Goal: Task Accomplishment & Management: Use online tool/utility

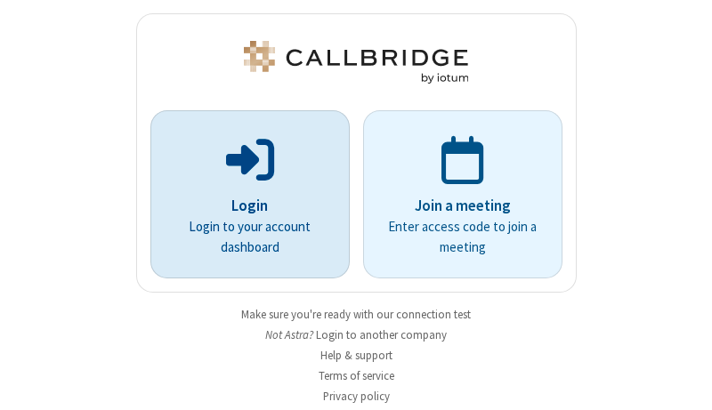
click at [243, 206] on p "Login" at bounding box center [249, 206] width 149 height 23
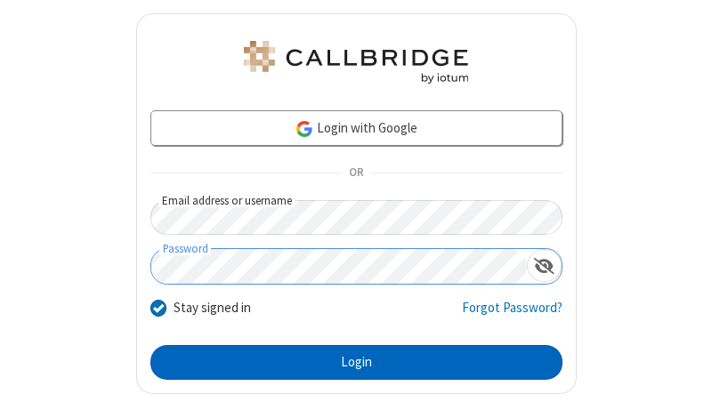
click at [349, 362] on button "Login" at bounding box center [356, 363] width 412 height 36
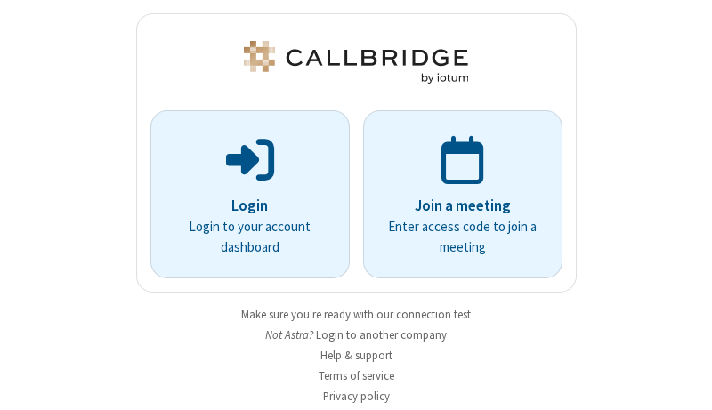
click at [349, 62] on img at bounding box center [355, 62] width 231 height 43
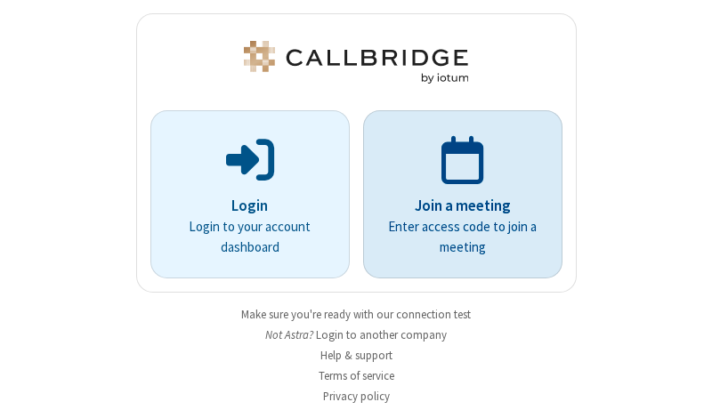
click at [456, 195] on p "Join a meeting" at bounding box center [462, 206] width 149 height 23
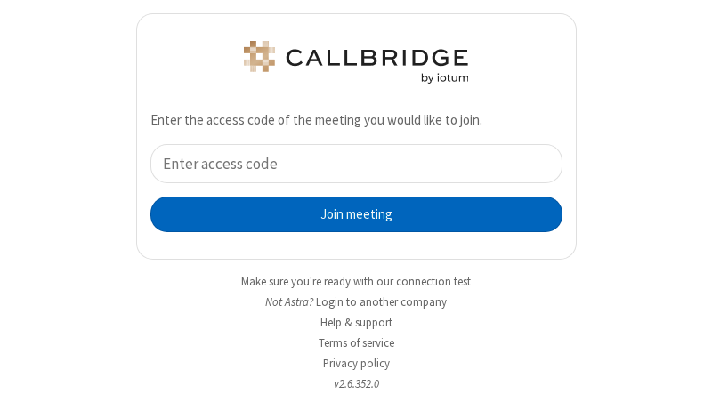
click at [349, 214] on button "Join meeting" at bounding box center [356, 215] width 412 height 36
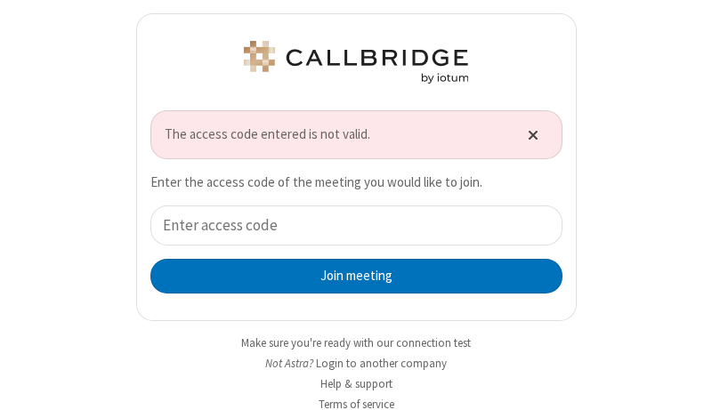
click at [528, 134] on span "Close alert" at bounding box center [533, 134] width 11 height 15
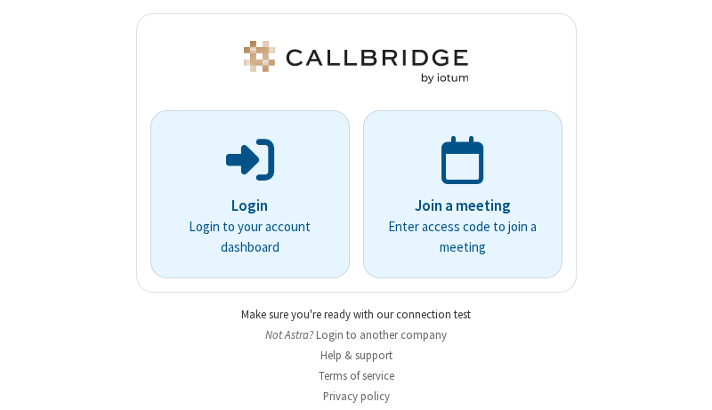
click at [349, 314] on link "Make sure you're ready with our connection test" at bounding box center [356, 314] width 230 height 15
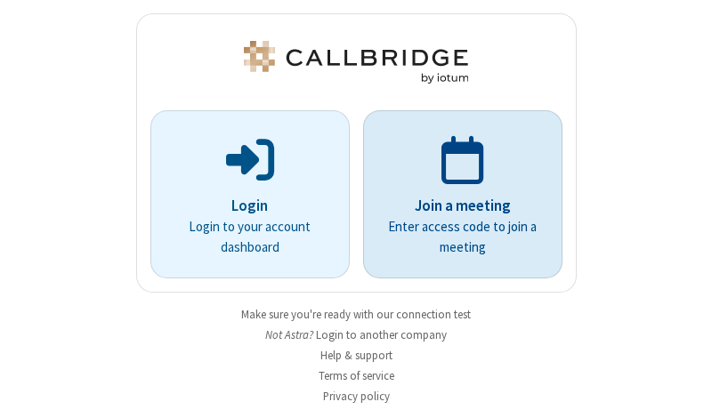
click at [456, 195] on p "Join a meeting" at bounding box center [462, 206] width 149 height 23
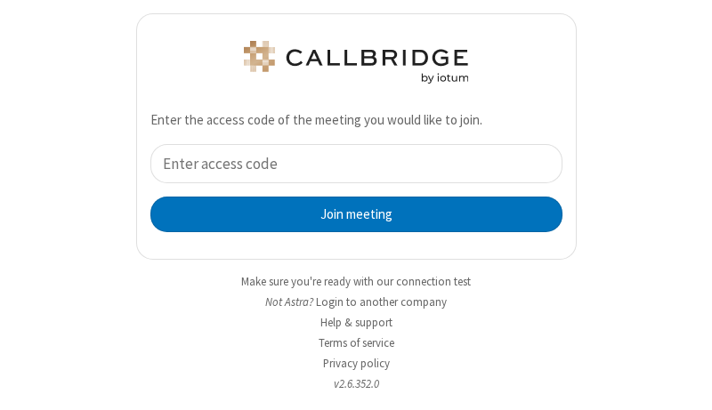
click at [349, 188] on div "Join meeting" at bounding box center [356, 188] width 412 height 88
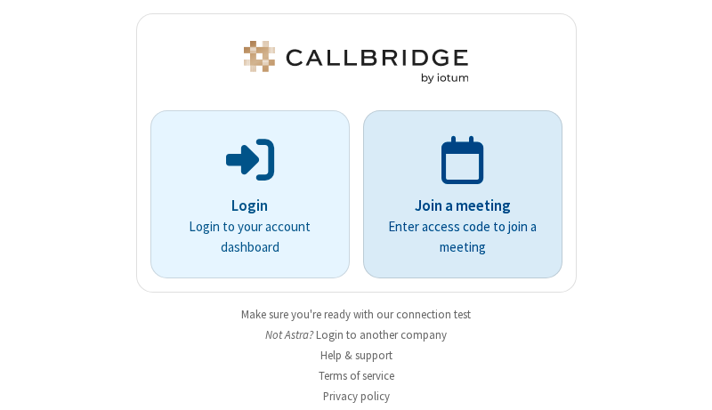
click at [456, 195] on p "Join a meeting" at bounding box center [462, 206] width 149 height 23
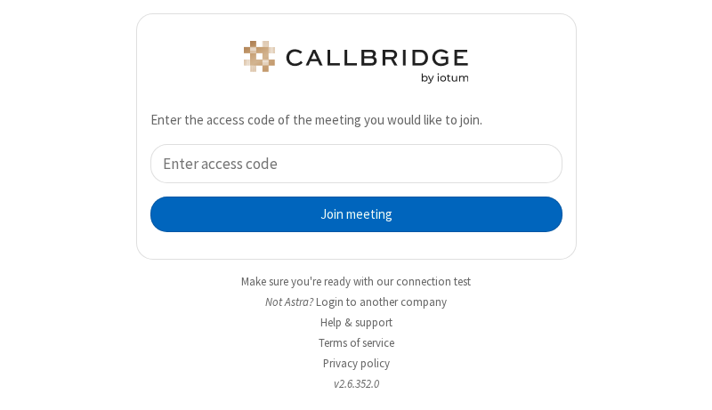
click at [349, 214] on button "Join meeting" at bounding box center [356, 215] width 412 height 36
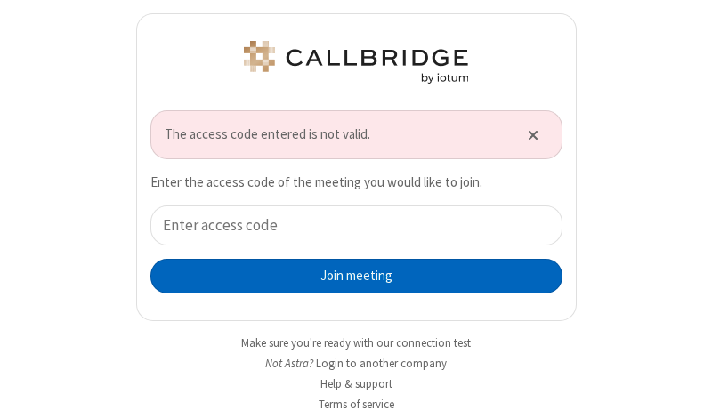
click at [349, 276] on button "Join meeting" at bounding box center [356, 277] width 412 height 36
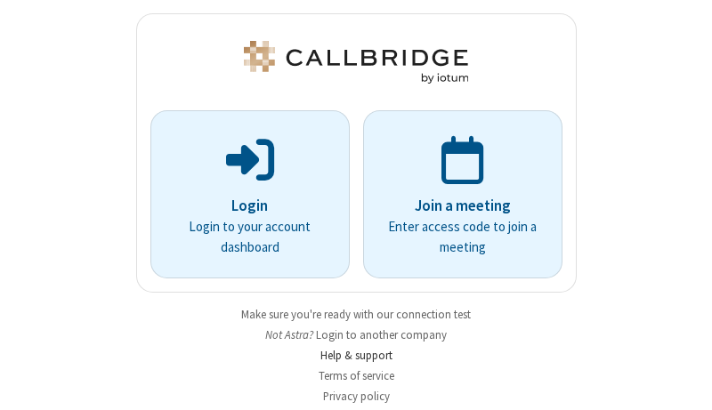
click at [349, 355] on link "Help & support" at bounding box center [356, 355] width 72 height 15
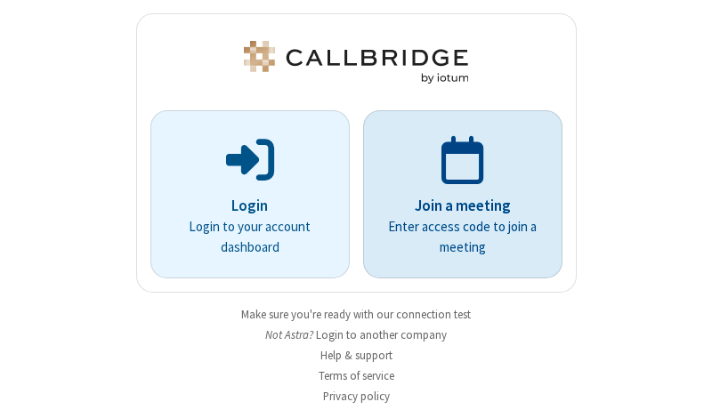
click at [456, 195] on p "Join a meeting" at bounding box center [462, 206] width 149 height 23
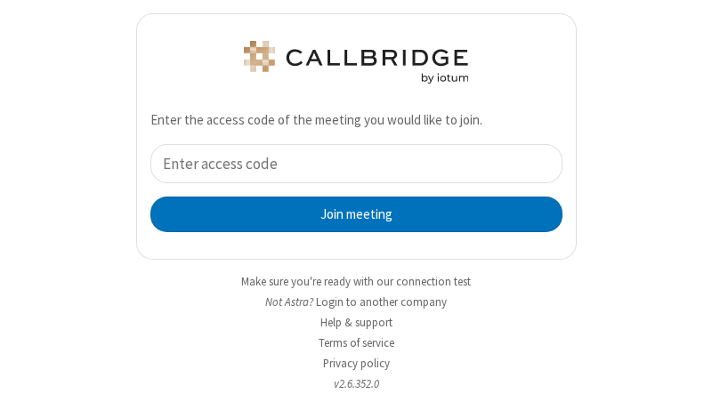
click at [349, 163] on input "tel" at bounding box center [356, 164] width 412 height 40
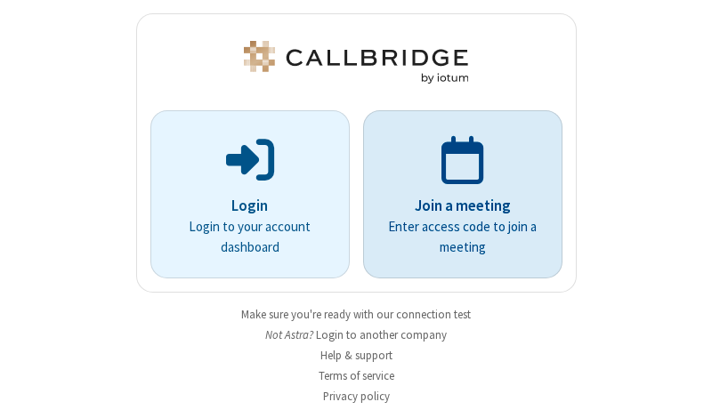
click at [456, 195] on p "Join a meeting" at bounding box center [462, 206] width 149 height 23
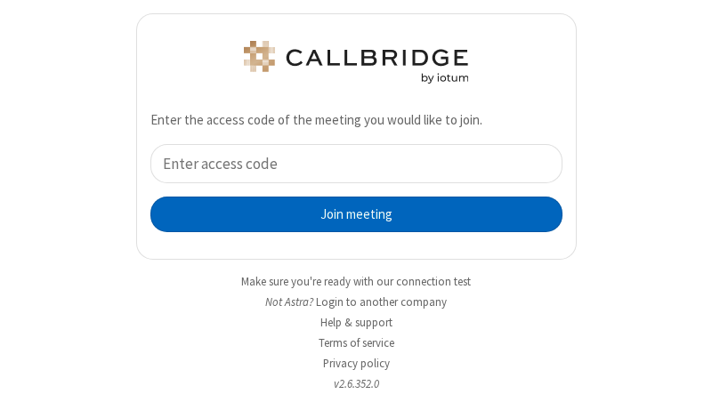
click at [349, 214] on button "Join meeting" at bounding box center [356, 215] width 412 height 36
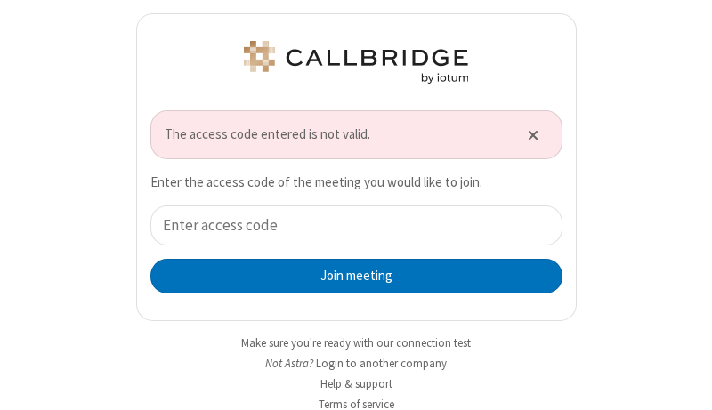
click at [349, 134] on span "The access code entered is not valid." at bounding box center [335, 135] width 341 height 20
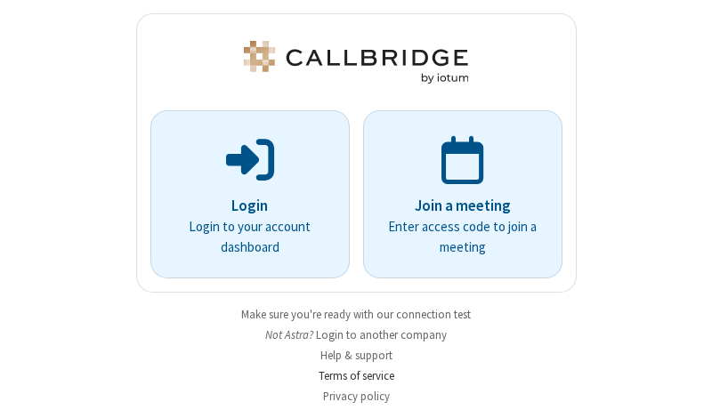
click at [349, 375] on link "Terms of service" at bounding box center [357, 375] width 76 height 15
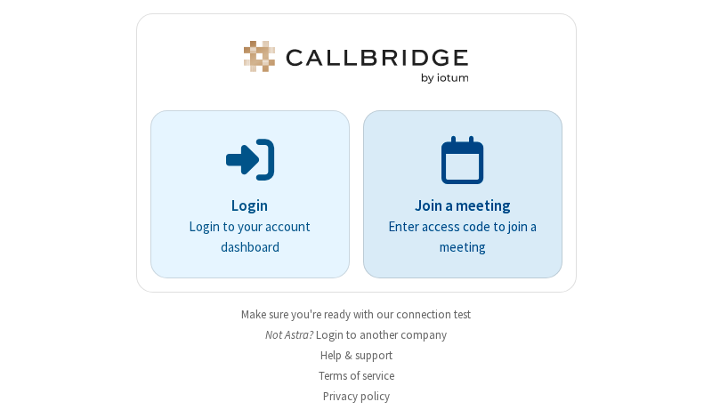
click at [456, 195] on p "Join a meeting" at bounding box center [462, 206] width 149 height 23
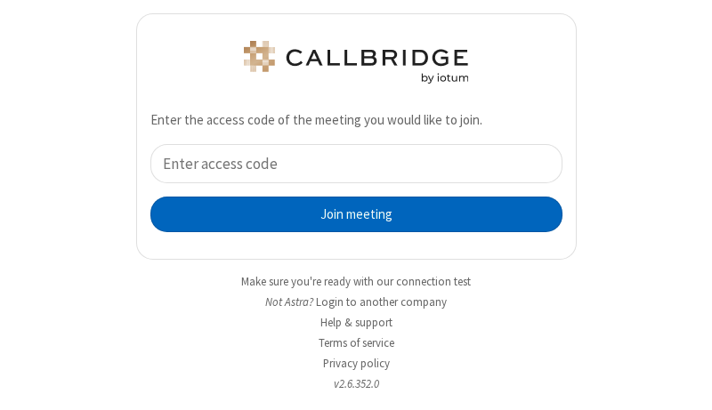
click at [349, 214] on button "Join meeting" at bounding box center [356, 215] width 412 height 36
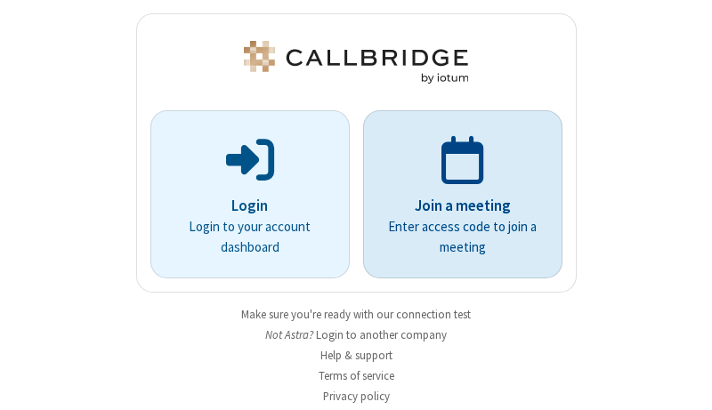
click at [456, 195] on p "Join a meeting" at bounding box center [462, 206] width 149 height 23
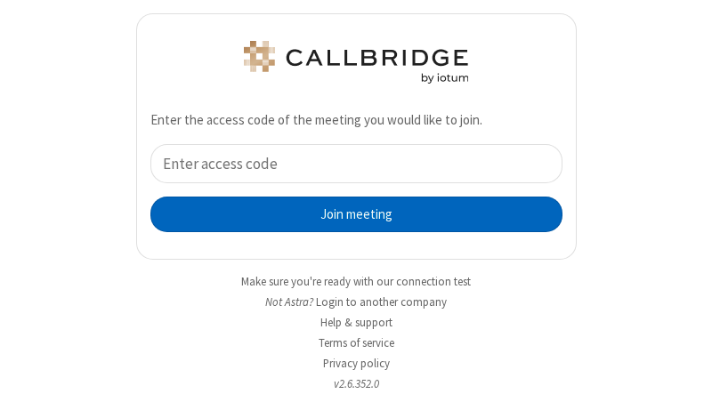
click at [349, 214] on button "Join meeting" at bounding box center [356, 215] width 412 height 36
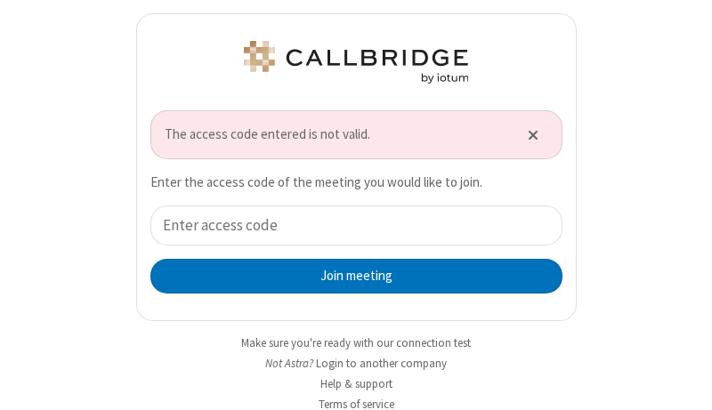
click at [349, 134] on span "The access code entered is not valid." at bounding box center [335, 135] width 341 height 20
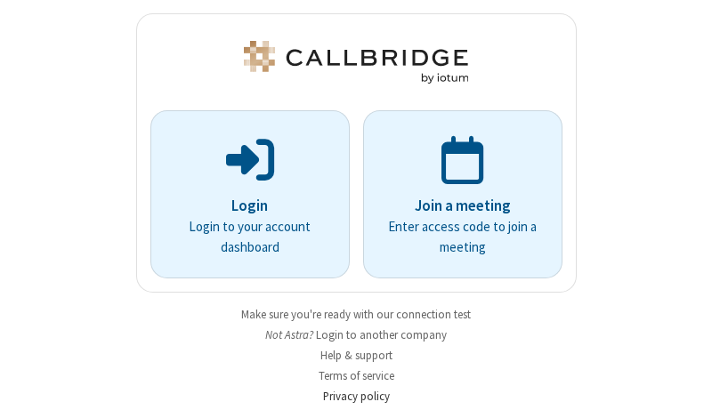
click at [349, 396] on link "Privacy policy" at bounding box center [356, 396] width 67 height 15
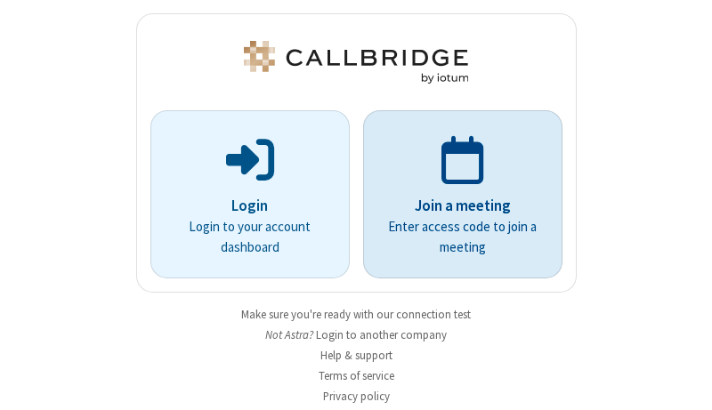
click at [456, 195] on p "Join a meeting" at bounding box center [462, 206] width 149 height 23
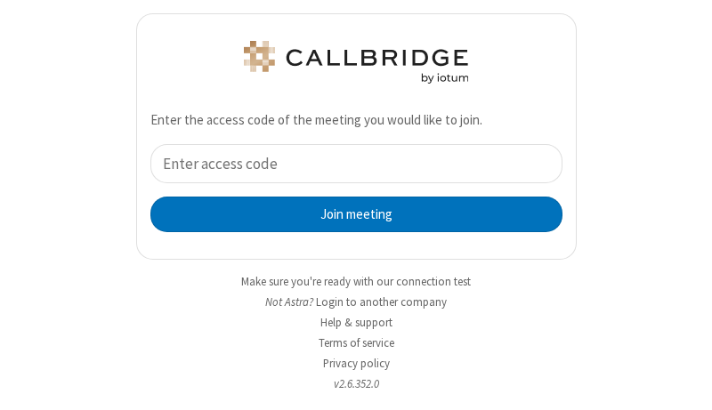
click at [349, 163] on input "tel" at bounding box center [356, 164] width 412 height 40
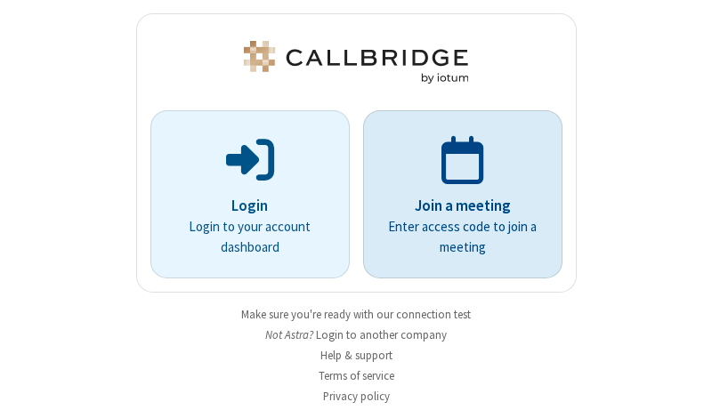
click at [456, 195] on p "Join a meeting" at bounding box center [462, 206] width 149 height 23
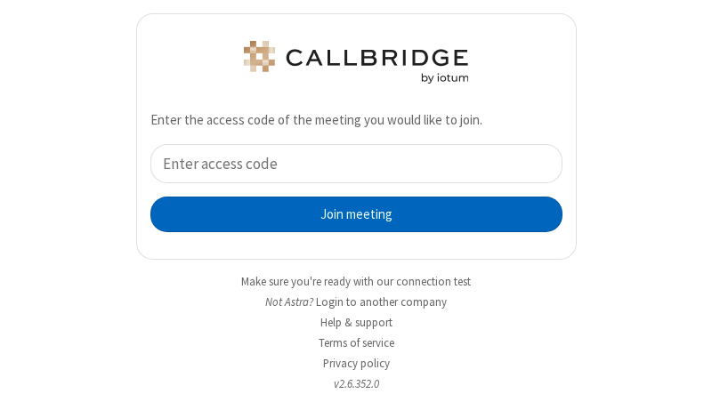
click at [349, 214] on button "Join meeting" at bounding box center [356, 215] width 412 height 36
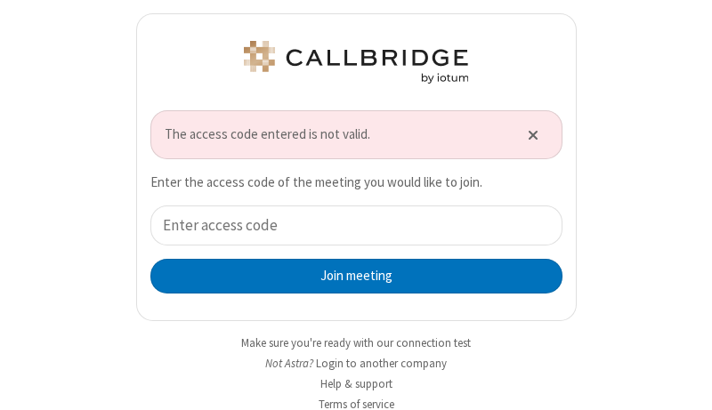
click at [327, 134] on span "The access code entered is not valid." at bounding box center [335, 135] width 341 height 20
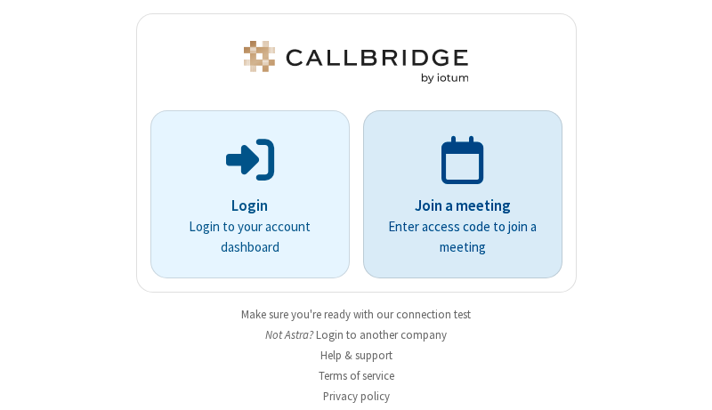
click at [456, 195] on p "Join a meeting" at bounding box center [462, 206] width 149 height 23
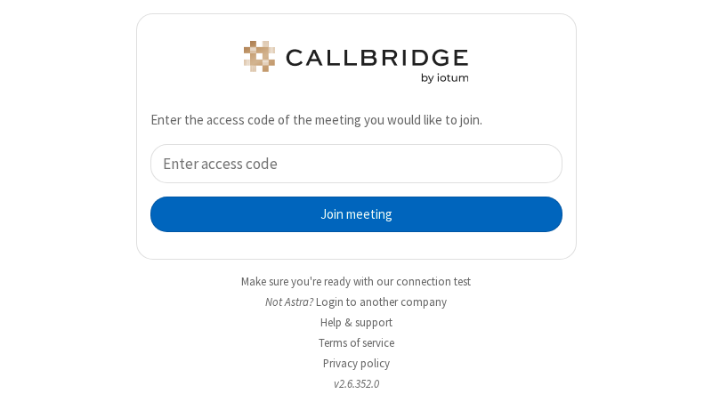
click at [349, 214] on button "Join meeting" at bounding box center [356, 215] width 412 height 36
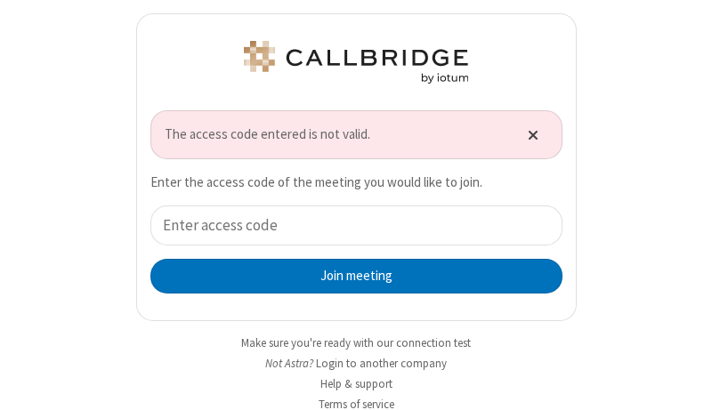
click at [528, 134] on span "Close alert" at bounding box center [533, 134] width 11 height 15
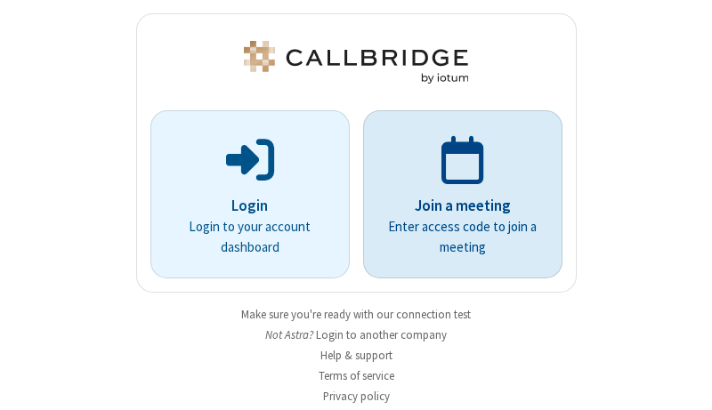
click at [456, 195] on p "Join a meeting" at bounding box center [462, 206] width 149 height 23
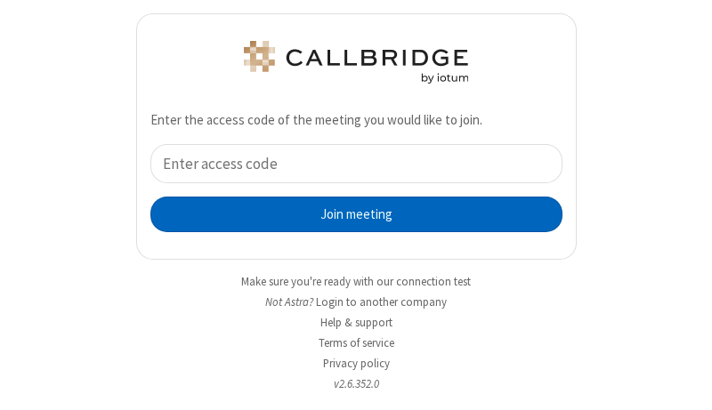
click at [349, 214] on button "Join meeting" at bounding box center [356, 215] width 412 height 36
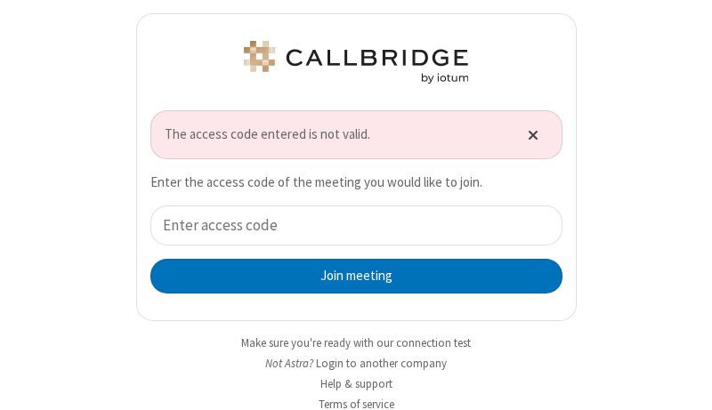
click at [528, 134] on span "Close alert" at bounding box center [533, 134] width 11 height 15
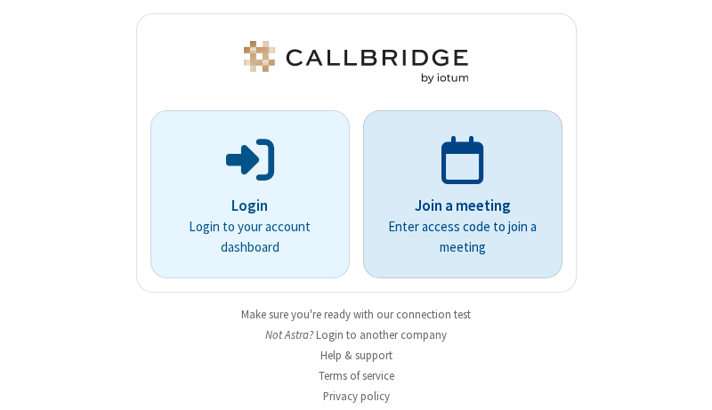
click at [456, 195] on p "Join a meeting" at bounding box center [462, 206] width 149 height 23
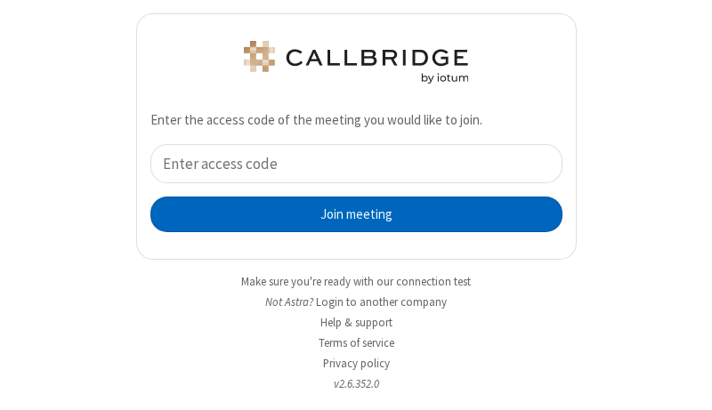
click at [349, 214] on button "Join meeting" at bounding box center [356, 215] width 412 height 36
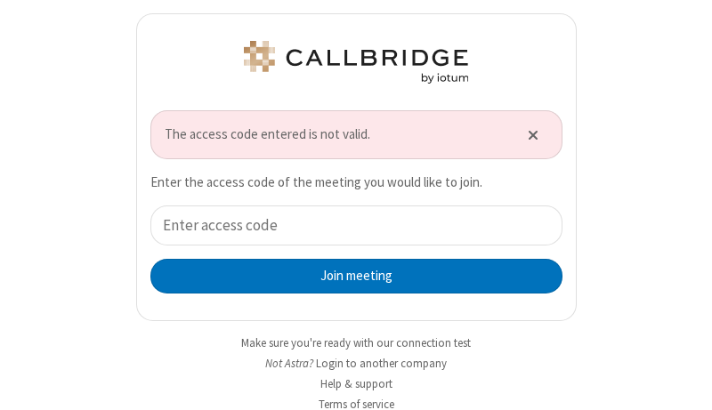
click at [528, 131] on span "Close alert" at bounding box center [533, 134] width 11 height 15
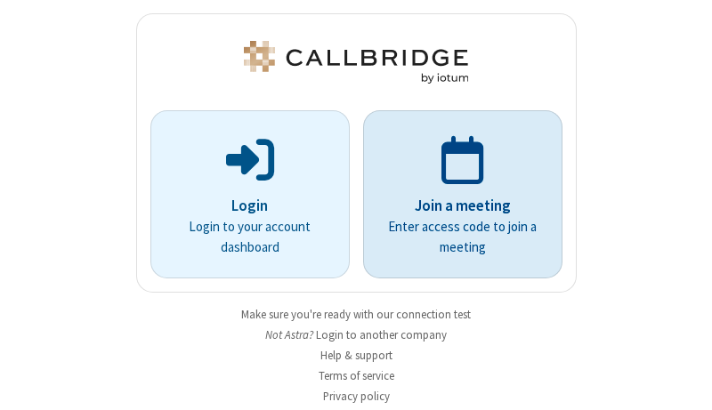
click at [456, 195] on p "Join a meeting" at bounding box center [462, 206] width 149 height 23
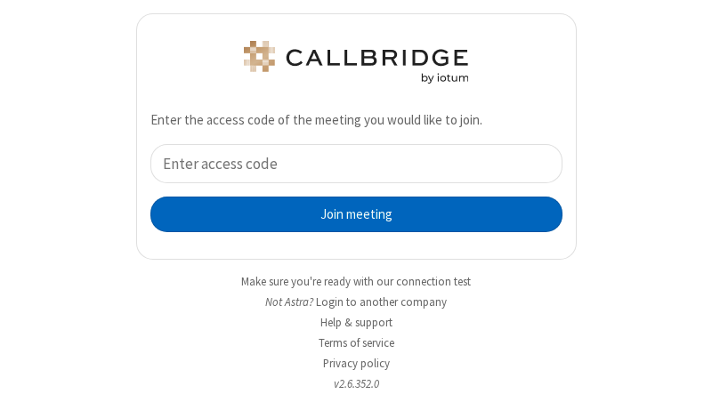
click at [349, 214] on button "Join meeting" at bounding box center [356, 215] width 412 height 36
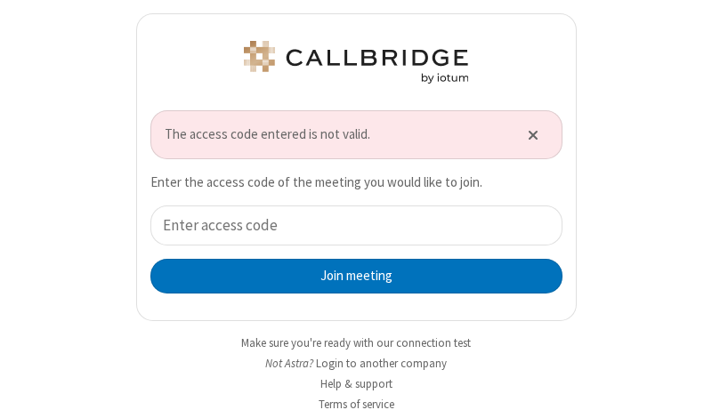
click at [349, 249] on div "Join meeting" at bounding box center [356, 250] width 412 height 88
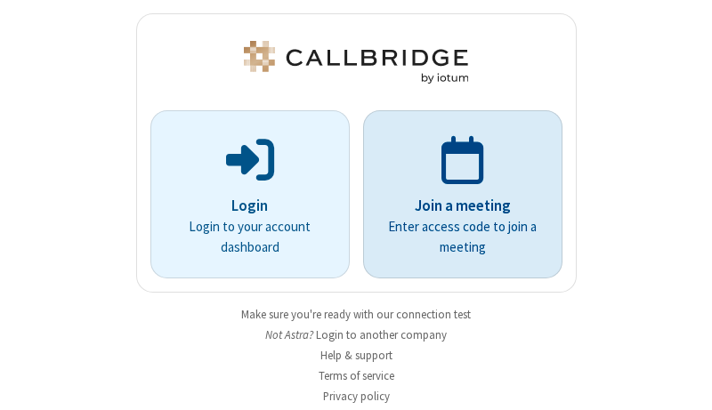
click at [456, 195] on p "Join a meeting" at bounding box center [462, 206] width 149 height 23
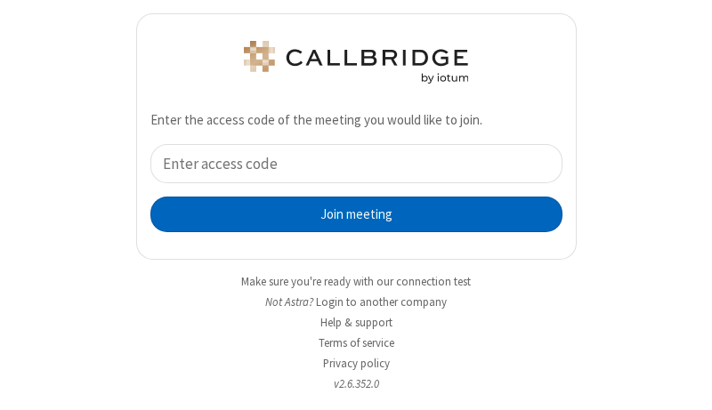
click at [349, 214] on button "Join meeting" at bounding box center [356, 215] width 412 height 36
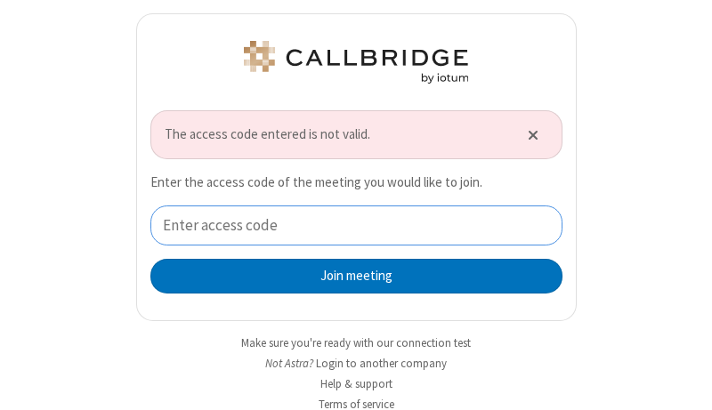
click at [349, 225] on input "tel" at bounding box center [356, 226] width 412 height 40
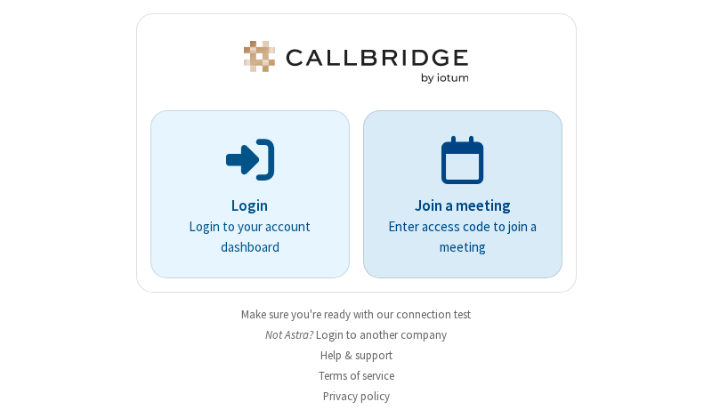
click at [456, 195] on p "Join a meeting" at bounding box center [462, 206] width 149 height 23
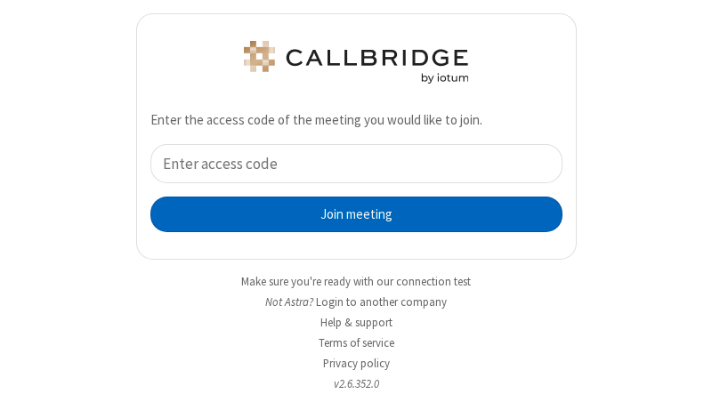
click at [349, 214] on button "Join meeting" at bounding box center [356, 215] width 412 height 36
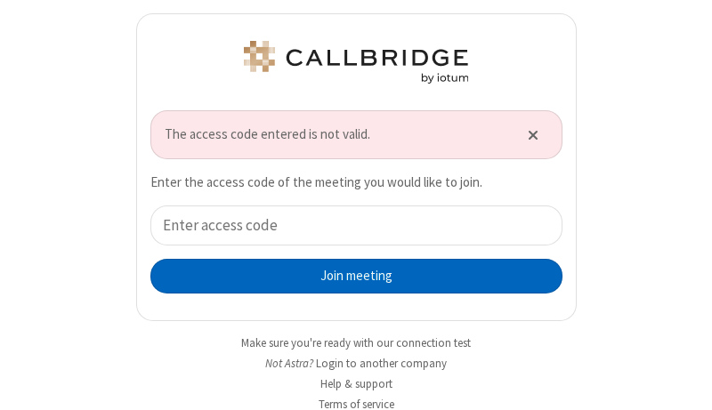
click at [349, 276] on button "Join meeting" at bounding box center [356, 277] width 412 height 36
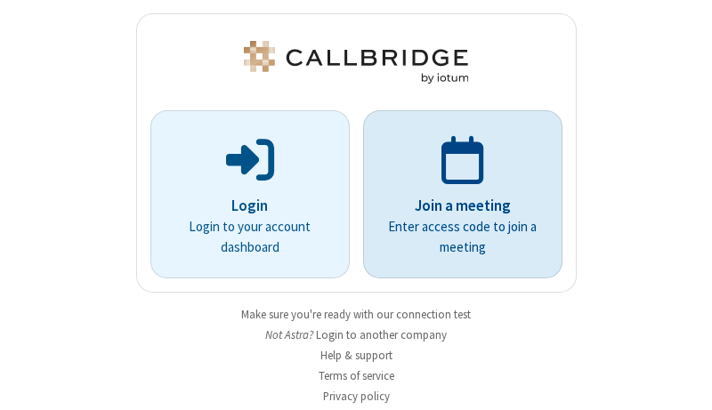
click at [456, 195] on p "Join a meeting" at bounding box center [462, 206] width 149 height 23
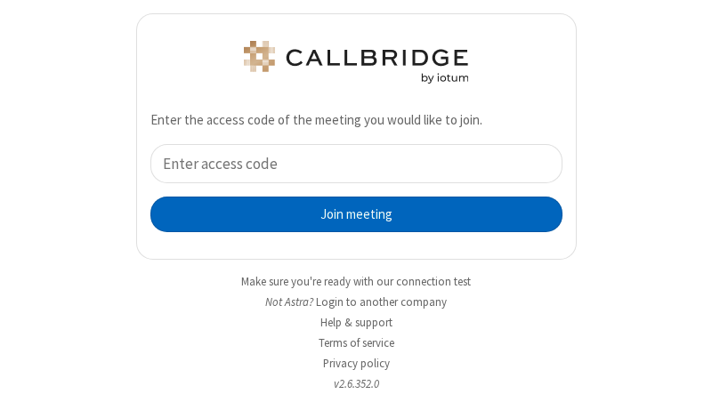
click at [349, 214] on button "Join meeting" at bounding box center [356, 215] width 412 height 36
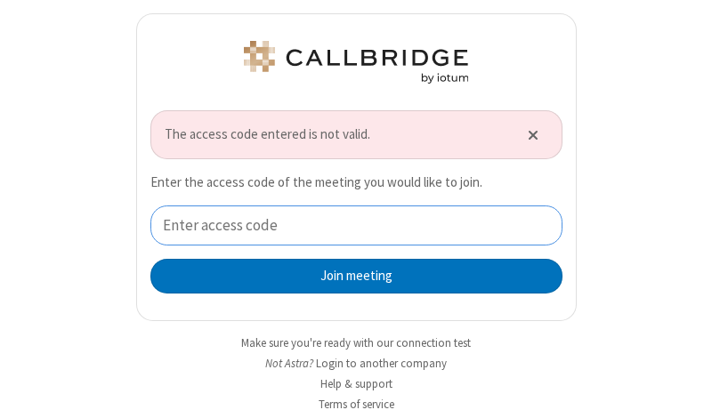
click at [349, 225] on input "tel" at bounding box center [356, 226] width 412 height 40
